Goal: Task Accomplishment & Management: Manage account settings

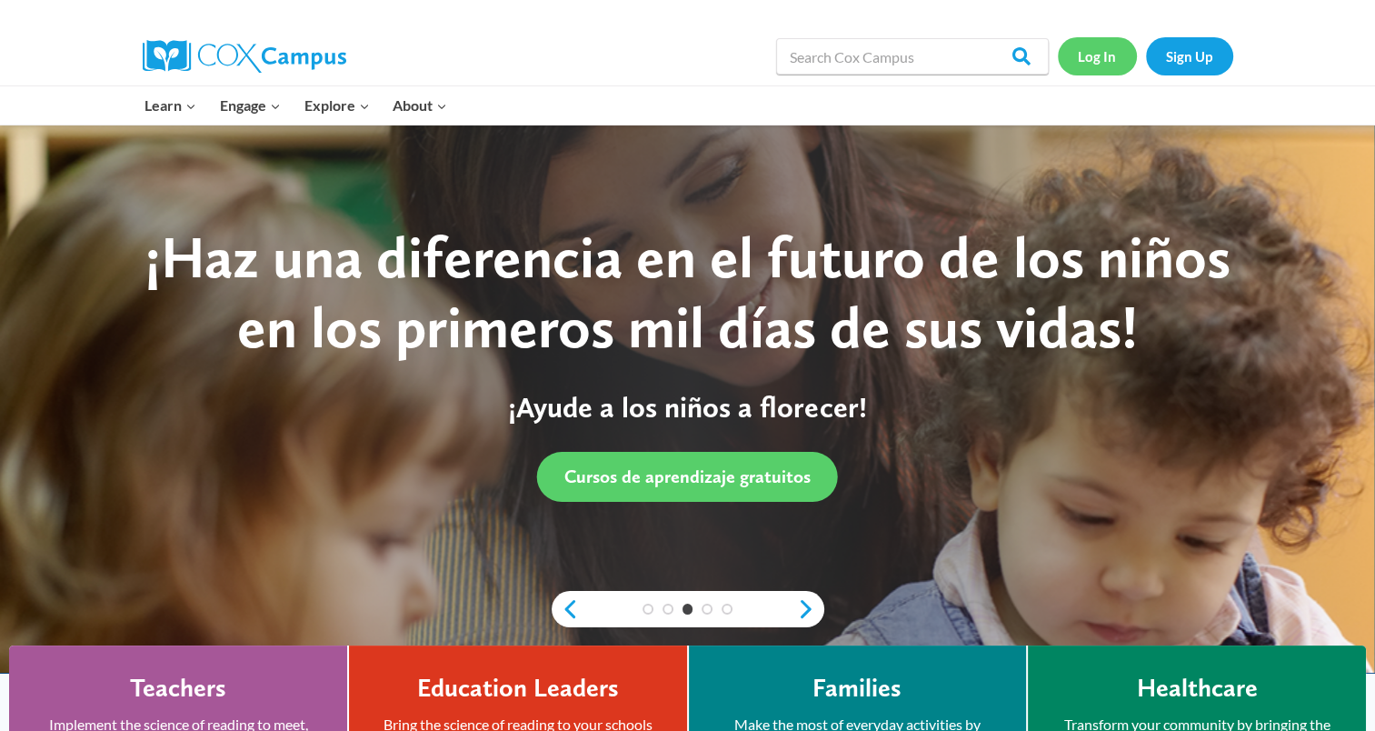
click at [1105, 48] on link "Log In" at bounding box center [1097, 55] width 79 height 37
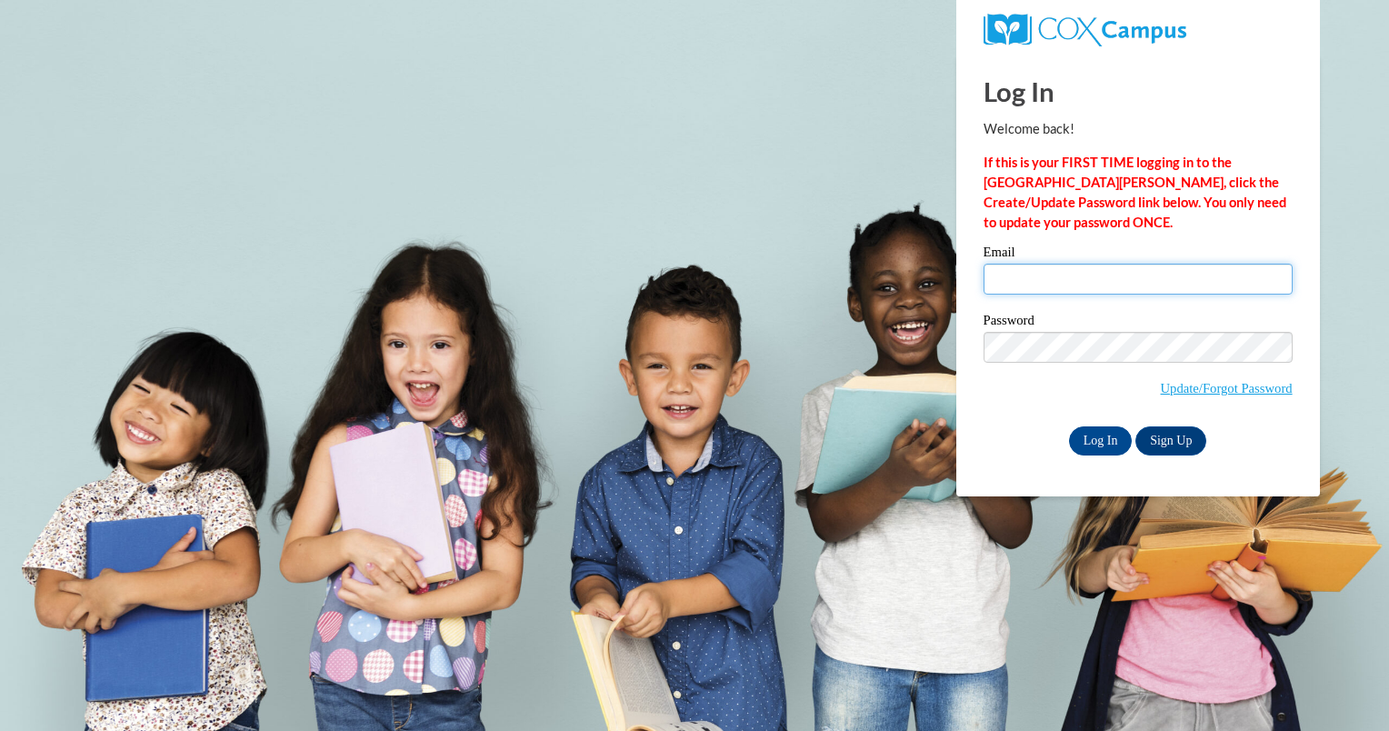
click at [1091, 276] on input "Email" at bounding box center [1138, 279] width 309 height 31
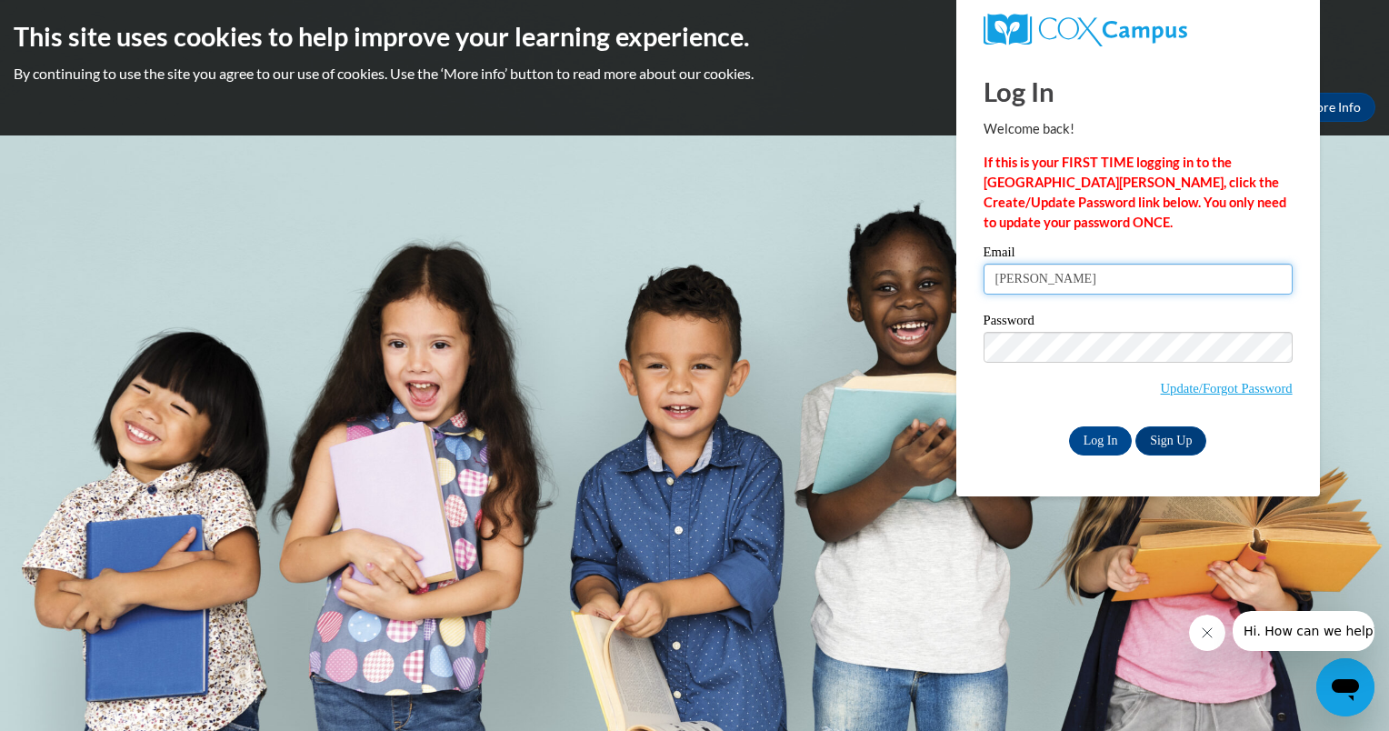
click at [1083, 284] on input "[PERSON_NAME]" at bounding box center [1138, 279] width 309 height 31
type input "[PERSON_NAME][EMAIL_ADDRESS][DOMAIN_NAME]"
click at [1091, 440] on input "Log In" at bounding box center [1101, 440] width 64 height 29
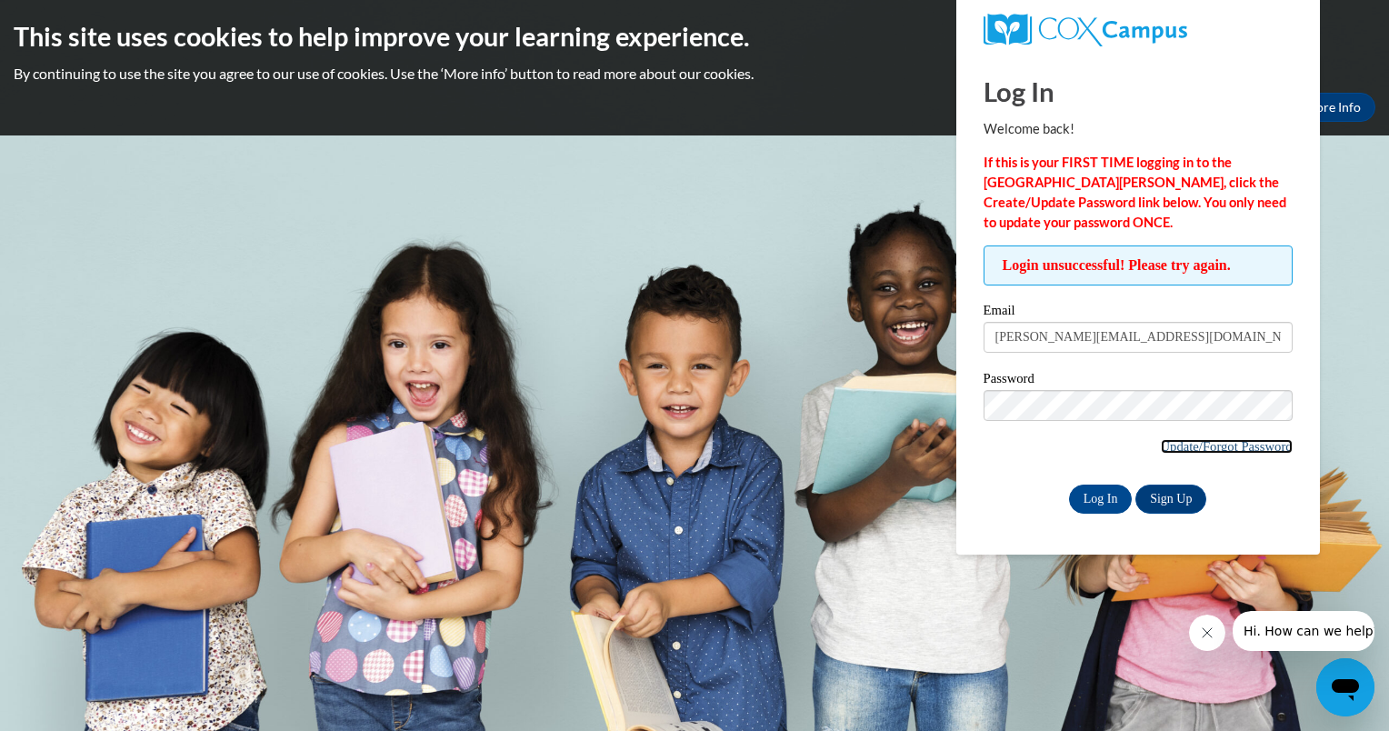
click at [1180, 445] on link "Update/Forgot Password" at bounding box center [1227, 446] width 132 height 15
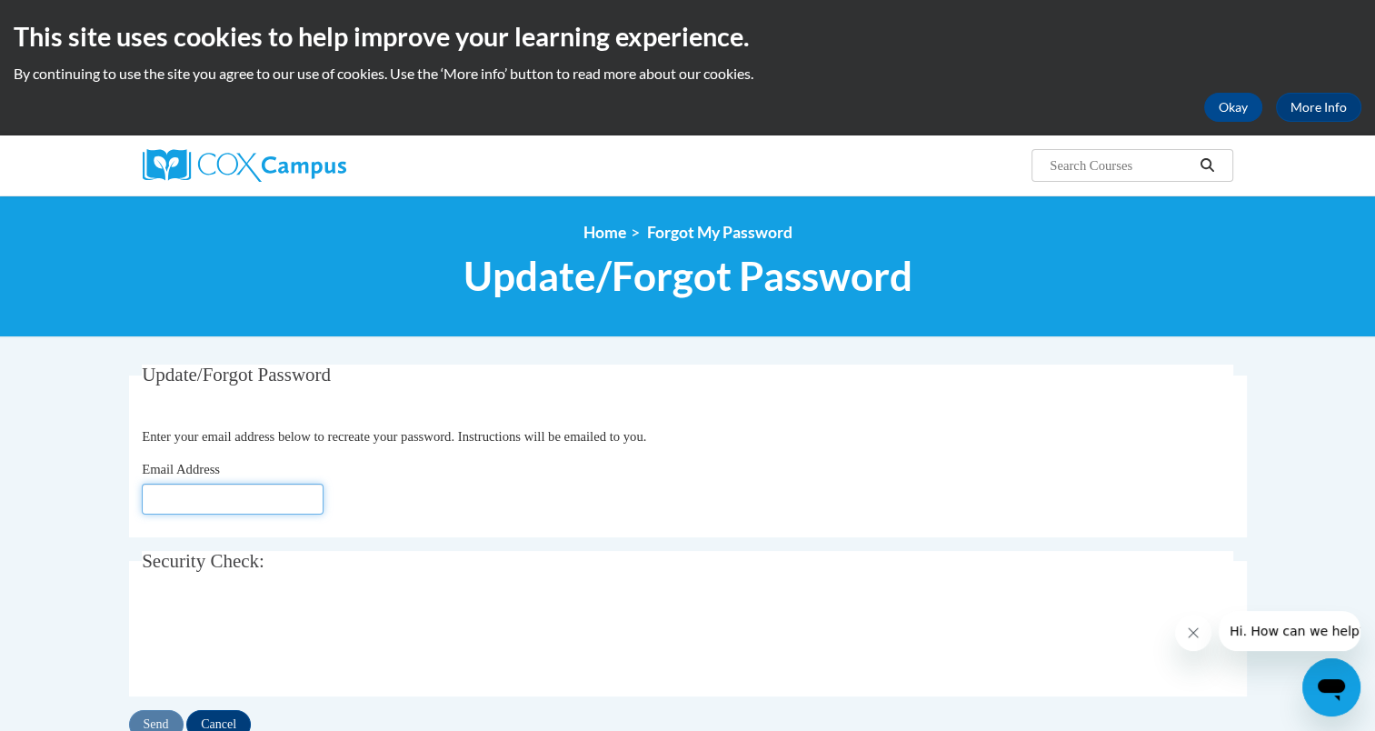
click at [255, 504] on input "Email Address" at bounding box center [233, 499] width 182 height 31
click at [220, 505] on input "[PERSON_NAME]" at bounding box center [233, 499] width 182 height 31
click at [220, 505] on input "Davida" at bounding box center [233, 499] width 182 height 31
type input "[PERSON_NAME][EMAIL_ADDRESS][DOMAIN_NAME]"
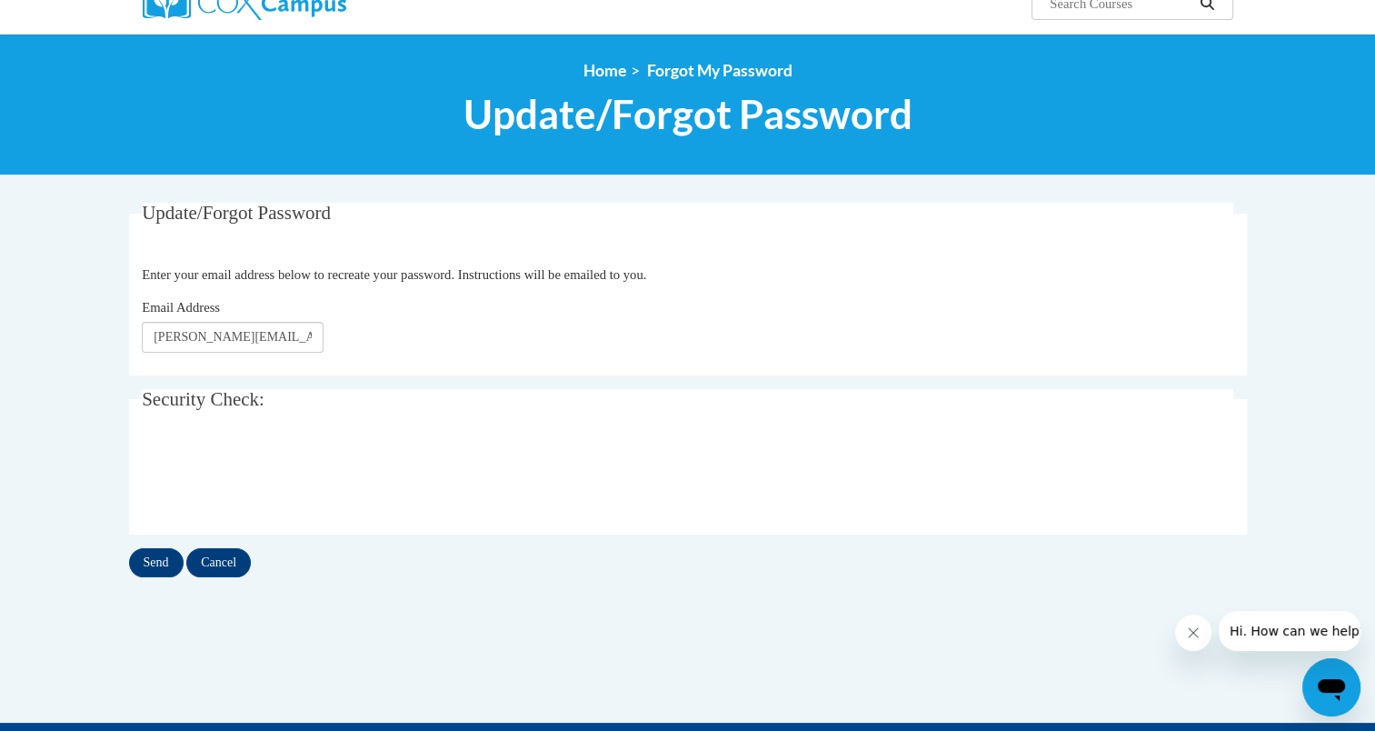
scroll to position [167, 0]
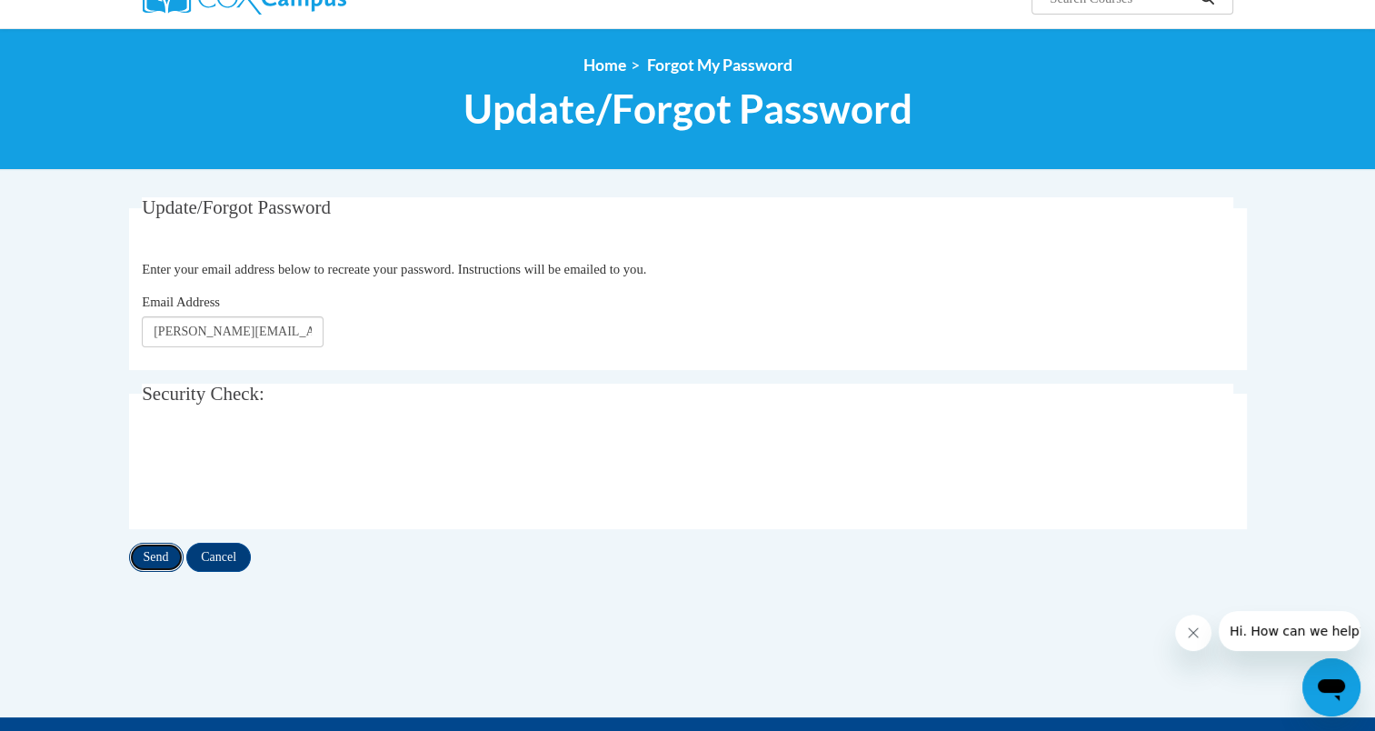
click at [163, 554] on input "Send" at bounding box center [156, 557] width 55 height 29
